Goal: Task Accomplishment & Management: Use online tool/utility

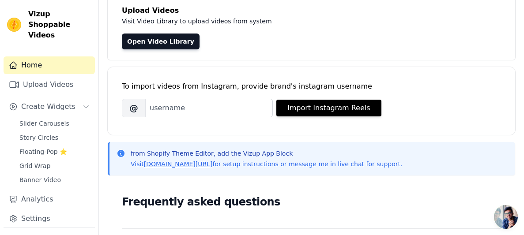
scroll to position [55, 0]
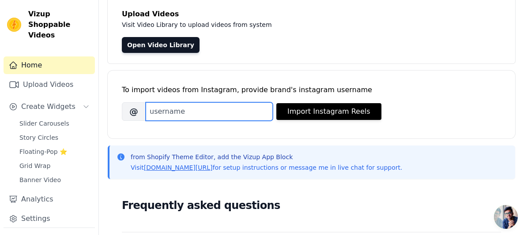
click at [210, 117] on input "Brand's Instagram Username" at bounding box center [209, 111] width 127 height 19
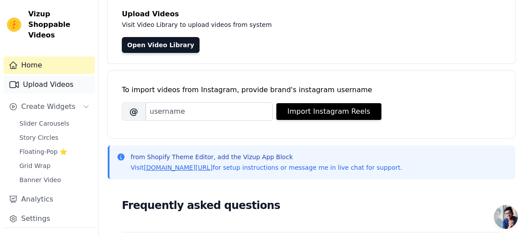
click at [45, 76] on link "Upload Videos" at bounding box center [49, 85] width 91 height 18
